Goal: Find specific fact: Find specific fact

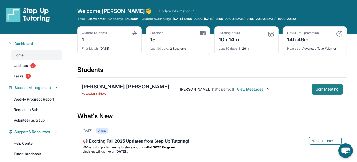
click at [336, 91] on span "Join Meeting" at bounding box center [327, 89] width 23 height 3
click at [333, 95] on button "Join Meeting" at bounding box center [326, 89] width 31 height 11
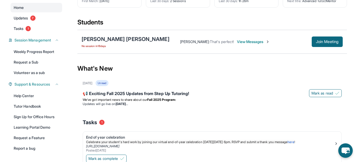
scroll to position [72, 0]
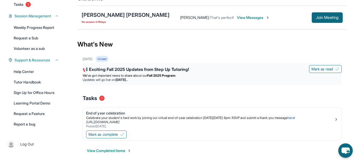
click at [196, 74] on div "📢 Exciting Fall 2025 Updates from Step Up Tutoring!" at bounding box center [212, 69] width 259 height 7
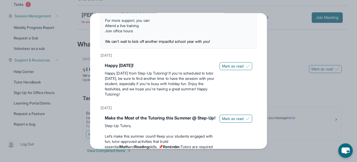
scroll to position [3, 0]
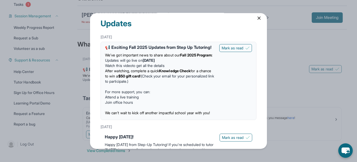
click at [187, 68] on li "Watch this video to get all the details" at bounding box center [160, 65] width 110 height 5
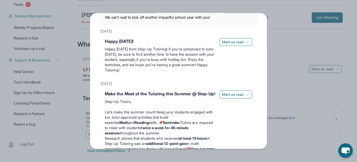
scroll to position [27, 0]
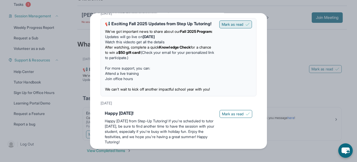
click at [236, 27] on span "Mark as read" at bounding box center [232, 24] width 22 height 5
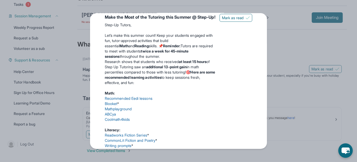
scroll to position [194, 0]
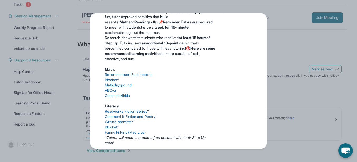
click at [302, 15] on div "Updates [DATE] 📢 Exciting Fall 2025 Updates from Step Up Tutoring! We’ve got im…" at bounding box center [178, 81] width 357 height 162
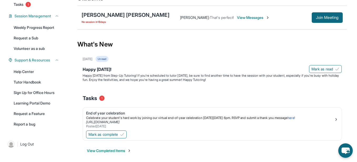
scroll to position [0, 0]
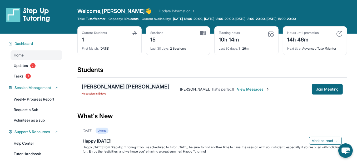
click at [118, 90] on div "[PERSON_NAME] [PERSON_NAME]" at bounding box center [126, 86] width 88 height 7
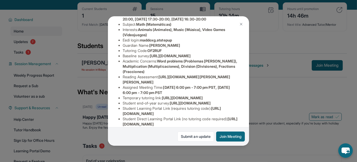
scroll to position [78, 0]
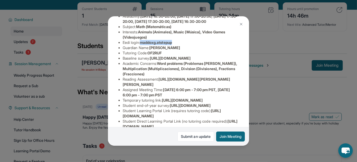
drag, startPoint x: 194, startPoint y: 79, endPoint x: 151, endPoint y: 81, distance: 42.1
click at [151, 45] on li "Eedi login : maddoxg.atstepup" at bounding box center [181, 42] width 116 height 5
copy span "maddoxg.atstepup"
